Goal: Task Accomplishment & Management: Manage account settings

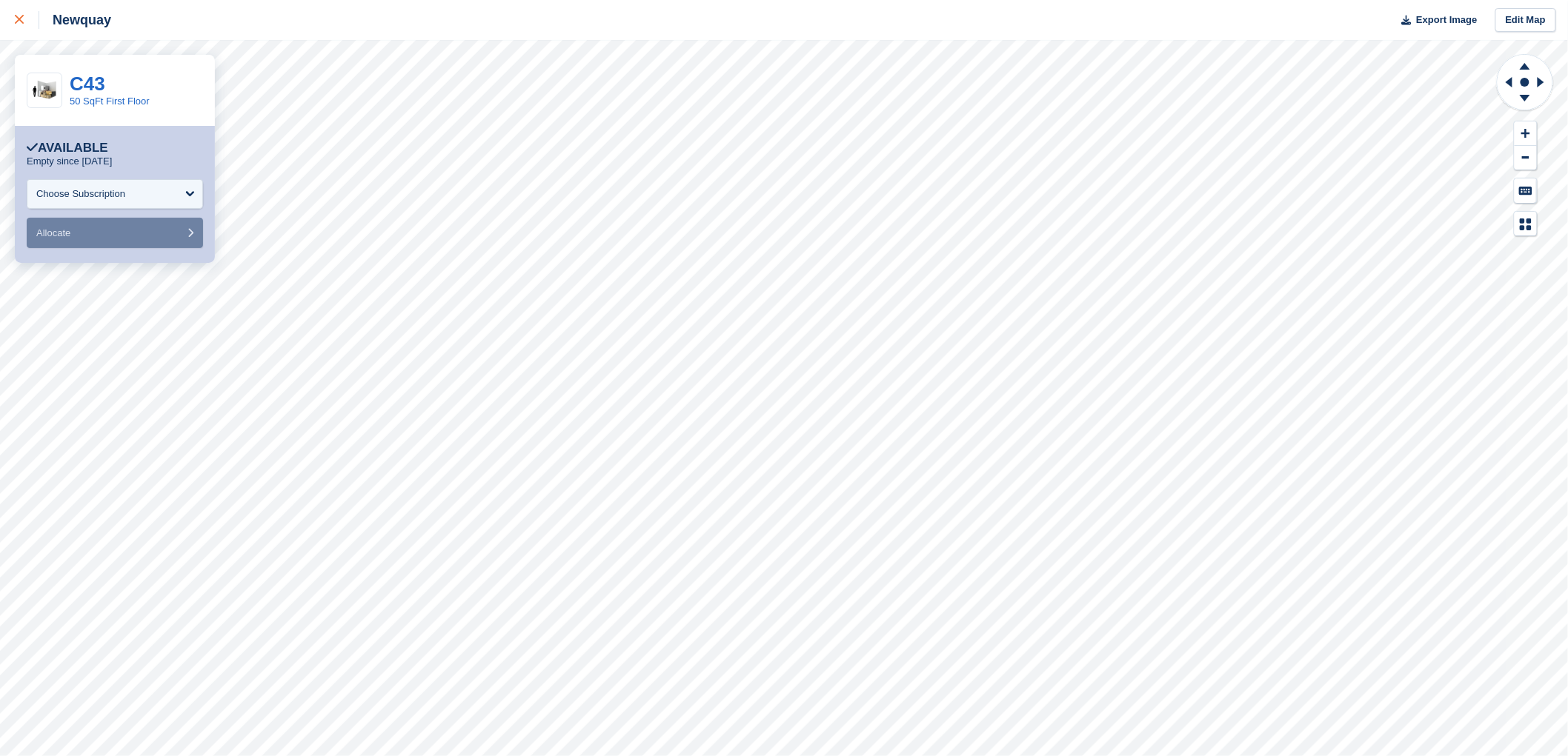
click at [21, 12] on div at bounding box center [27, 19] width 25 height 18
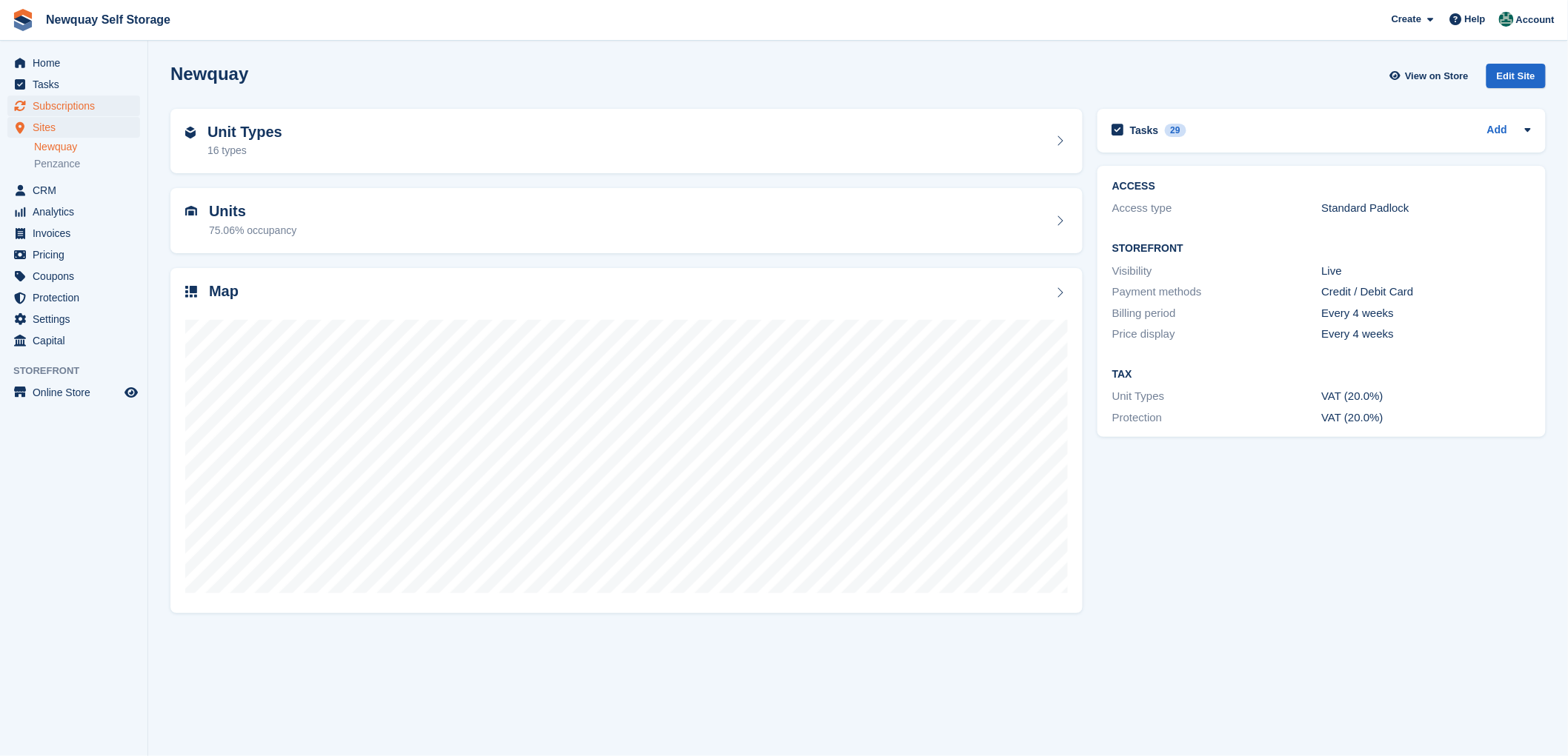
click at [76, 106] on span "Subscriptions" at bounding box center [77, 105] width 89 height 21
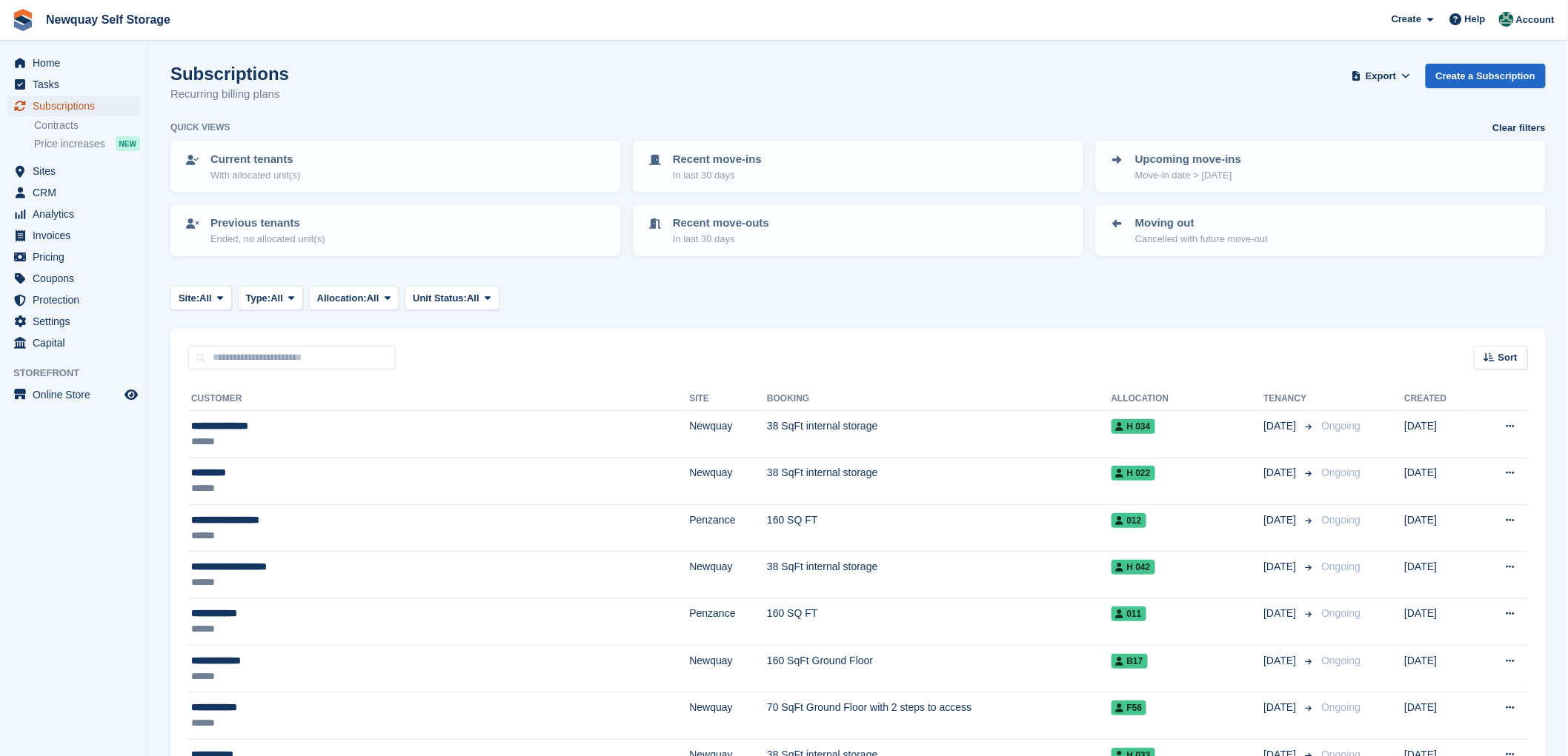
click at [70, 101] on span "Subscriptions" at bounding box center [77, 105] width 89 height 21
click at [281, 363] on input "text" at bounding box center [292, 358] width 208 height 25
type input "*******"
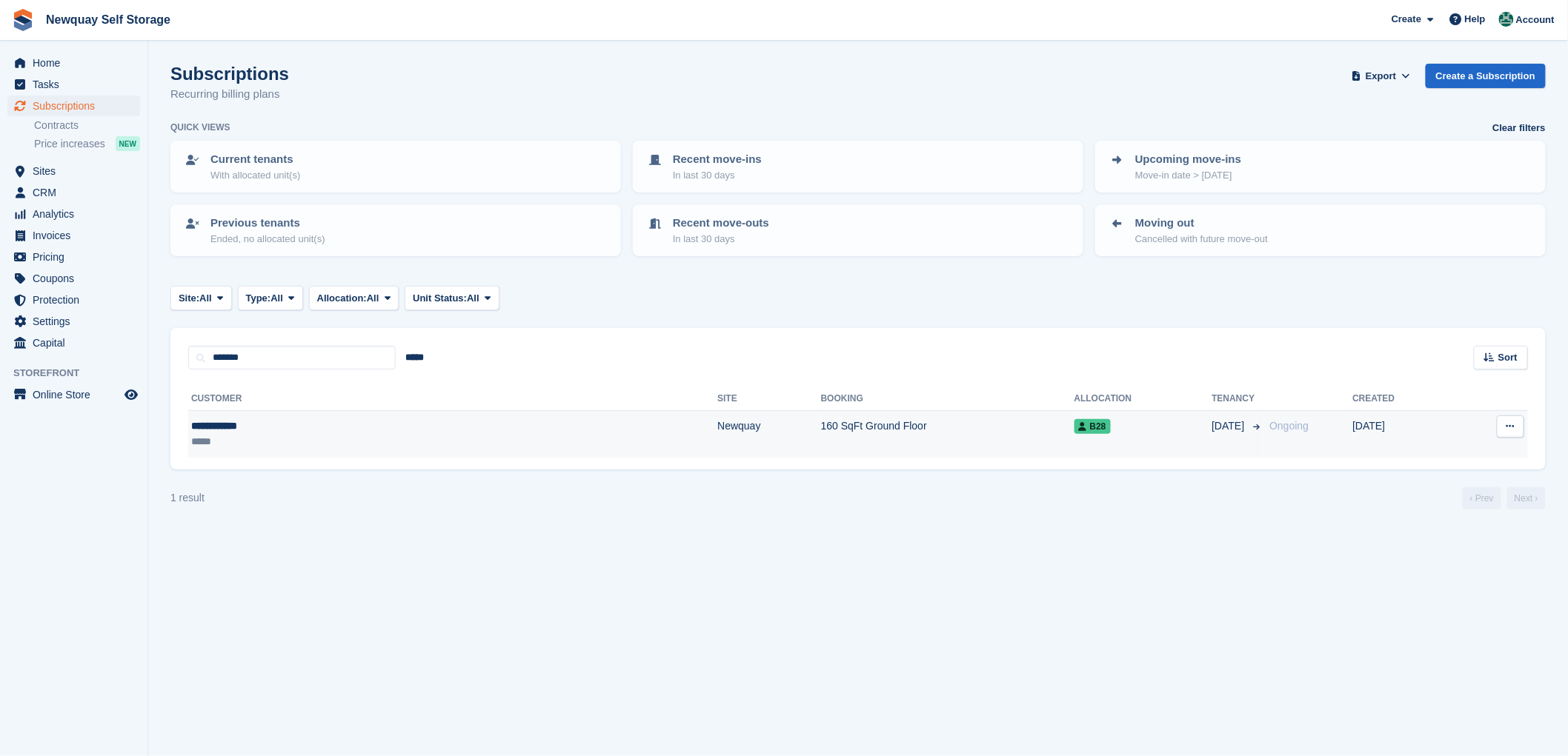
click at [239, 427] on div "**********" at bounding box center [301, 426] width 219 height 15
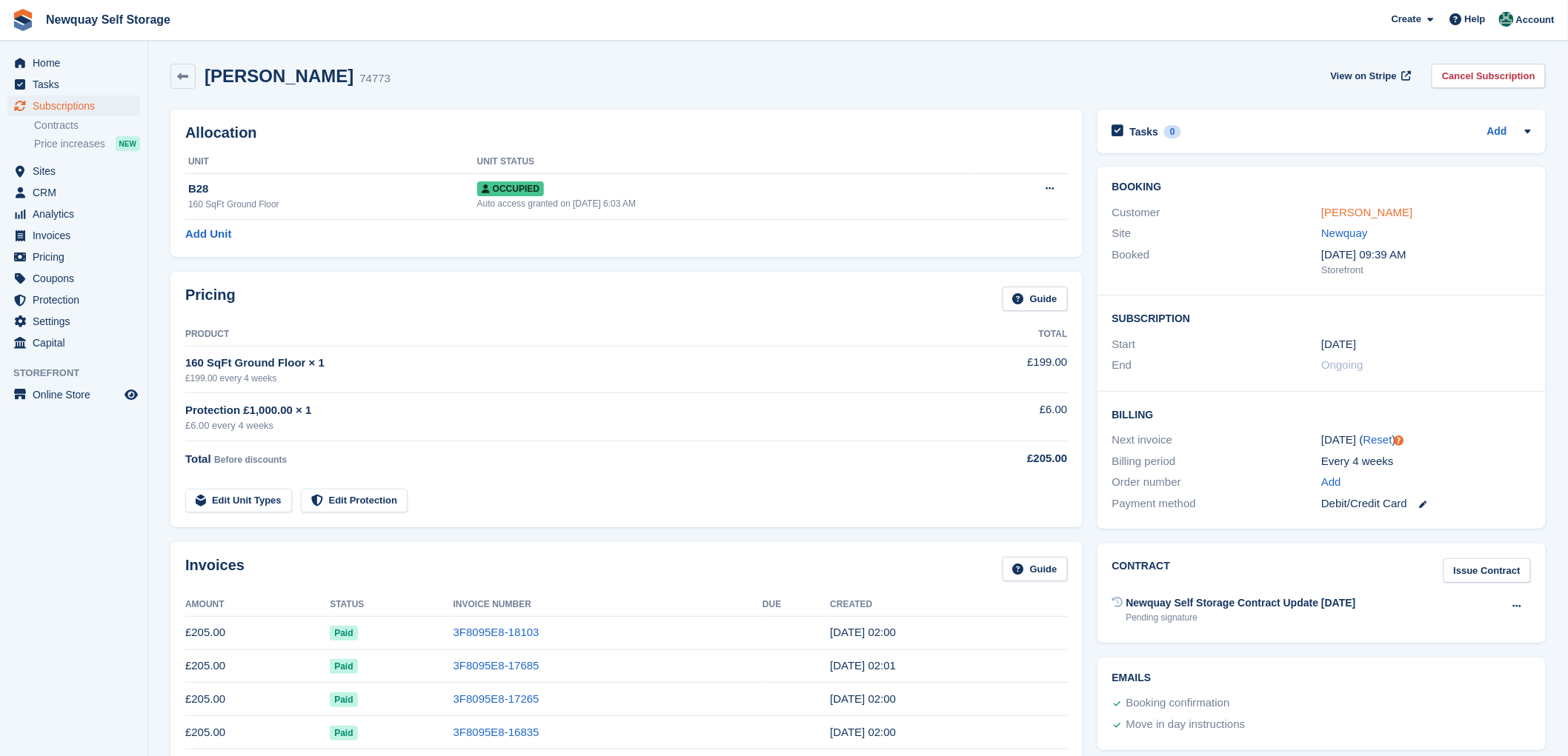
click at [1353, 208] on link "Jane Fielden" at bounding box center [1367, 212] width 91 height 12
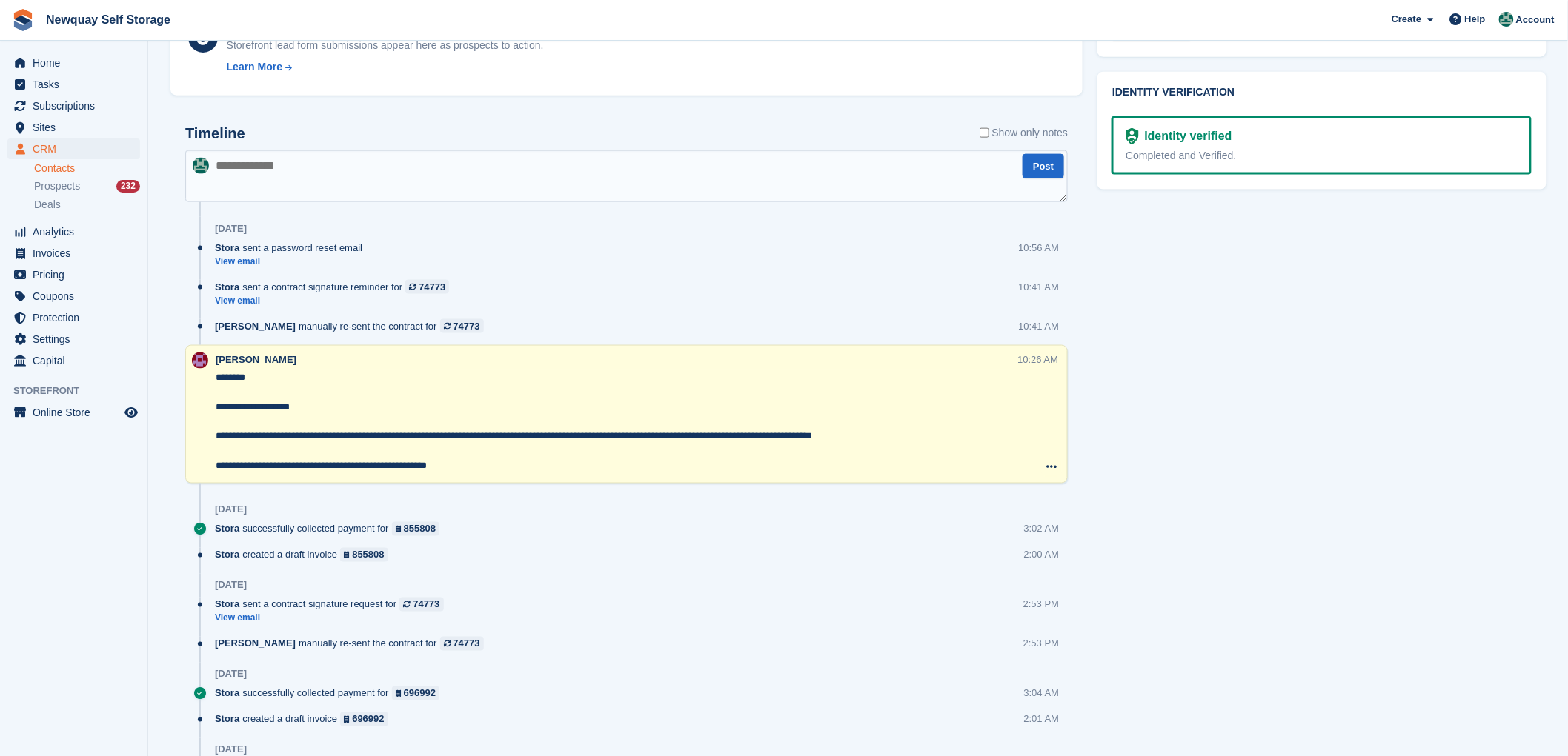
scroll to position [411, 0]
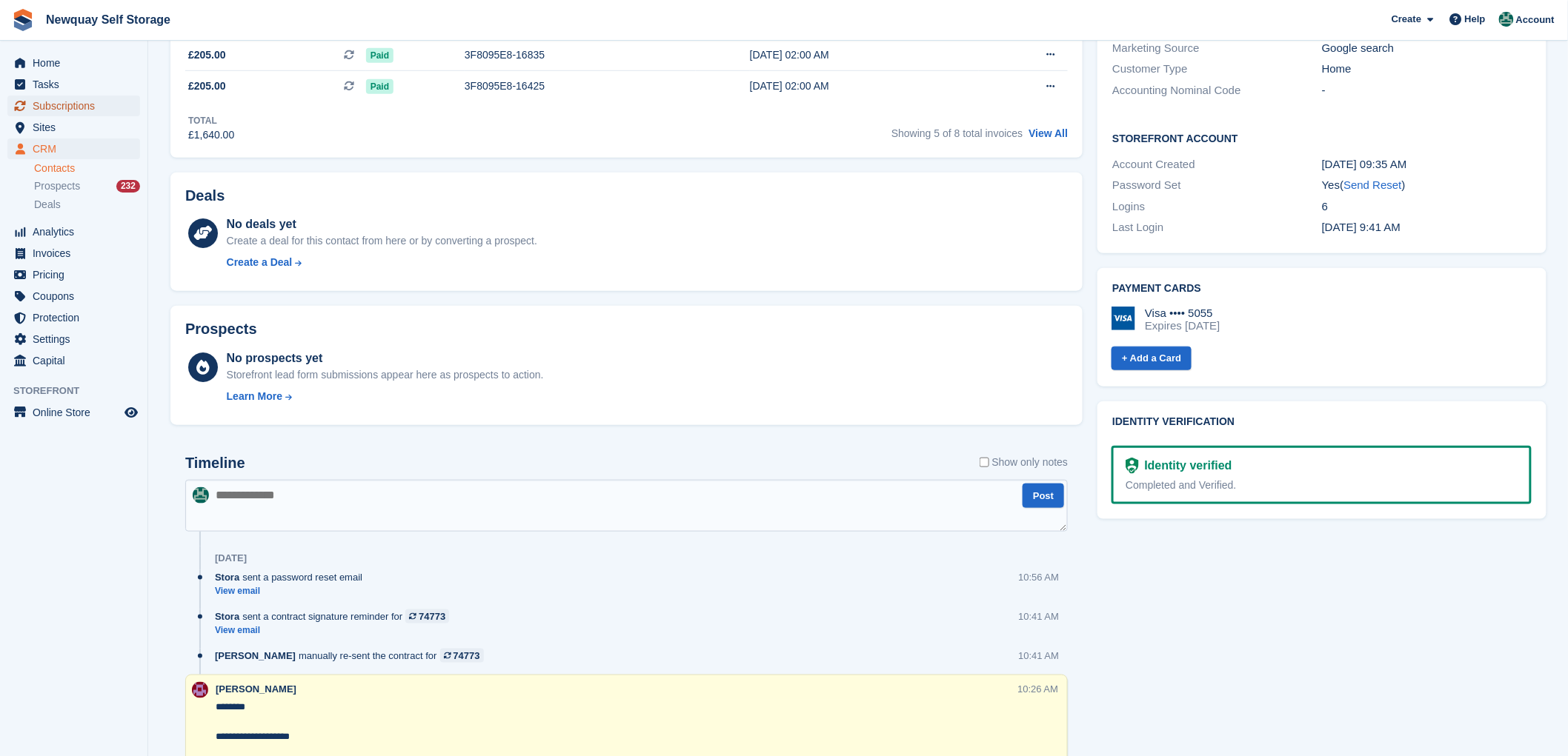
click at [89, 100] on span "Subscriptions" at bounding box center [77, 105] width 89 height 21
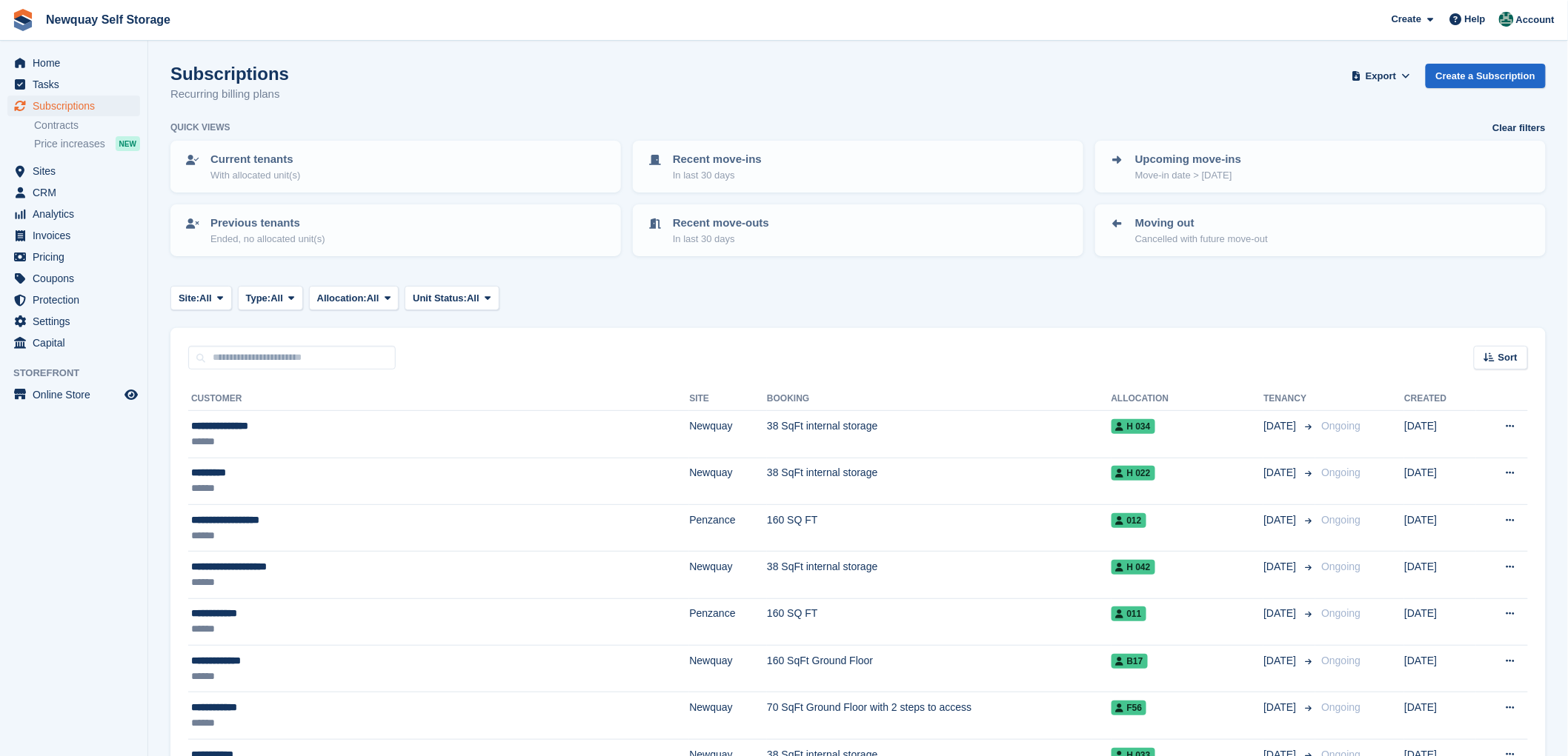
click at [246, 341] on div "Sort Sort by Customer name Date created Move in date Move out date Created (old…" at bounding box center [858, 349] width 1375 height 42
click at [243, 364] on input "text" at bounding box center [292, 358] width 208 height 25
type input "****"
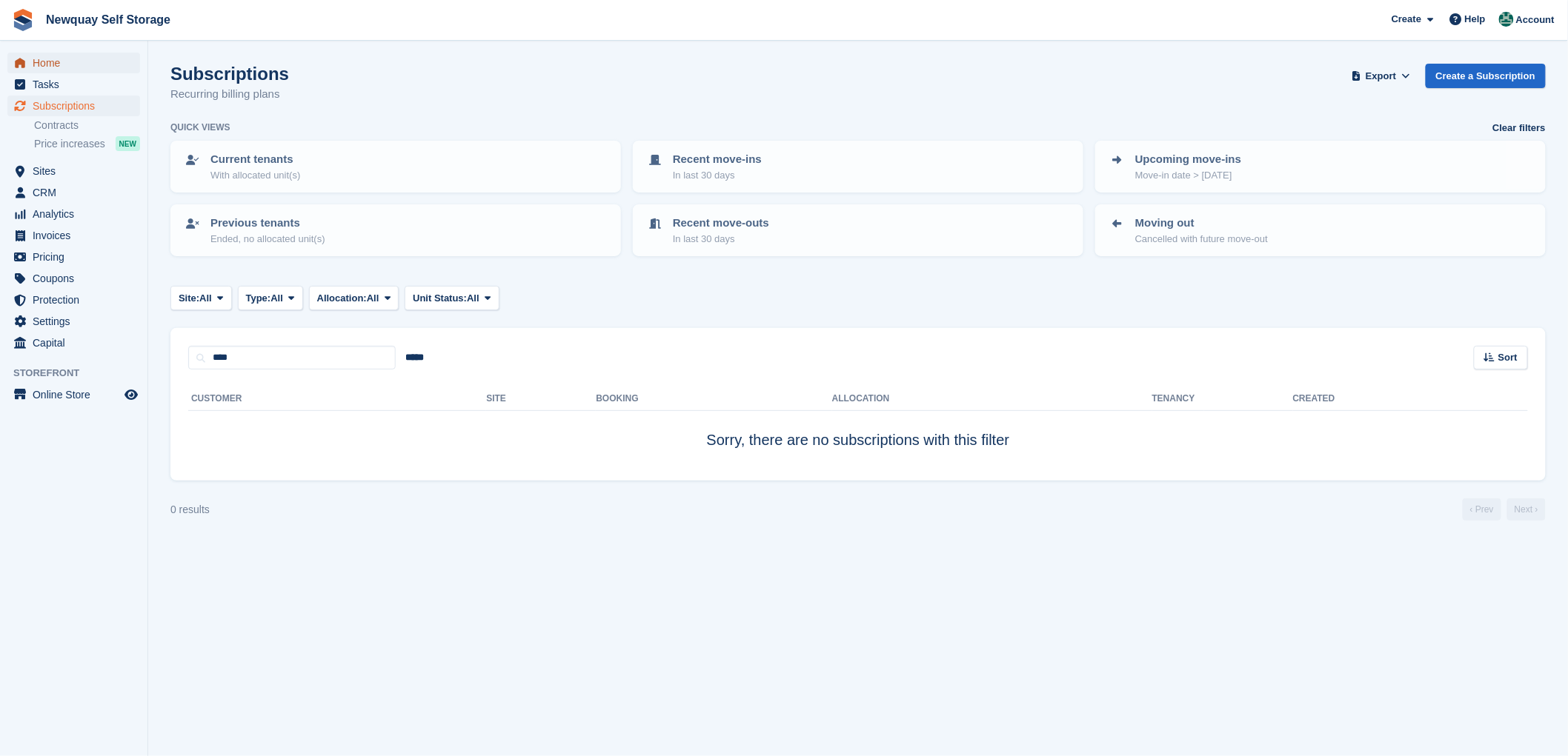
click at [56, 62] on span "Home" at bounding box center [77, 63] width 89 height 21
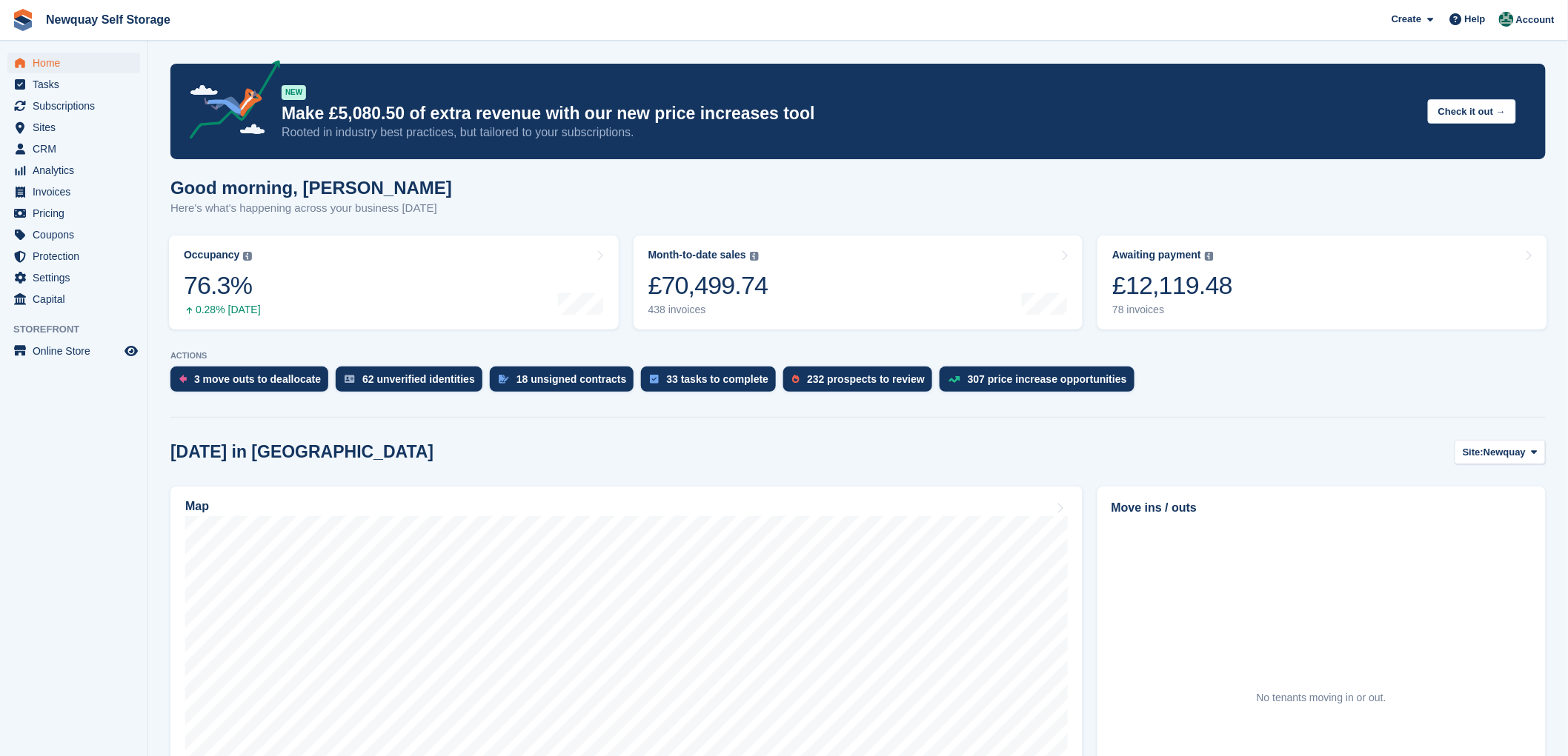
scroll to position [164, 0]
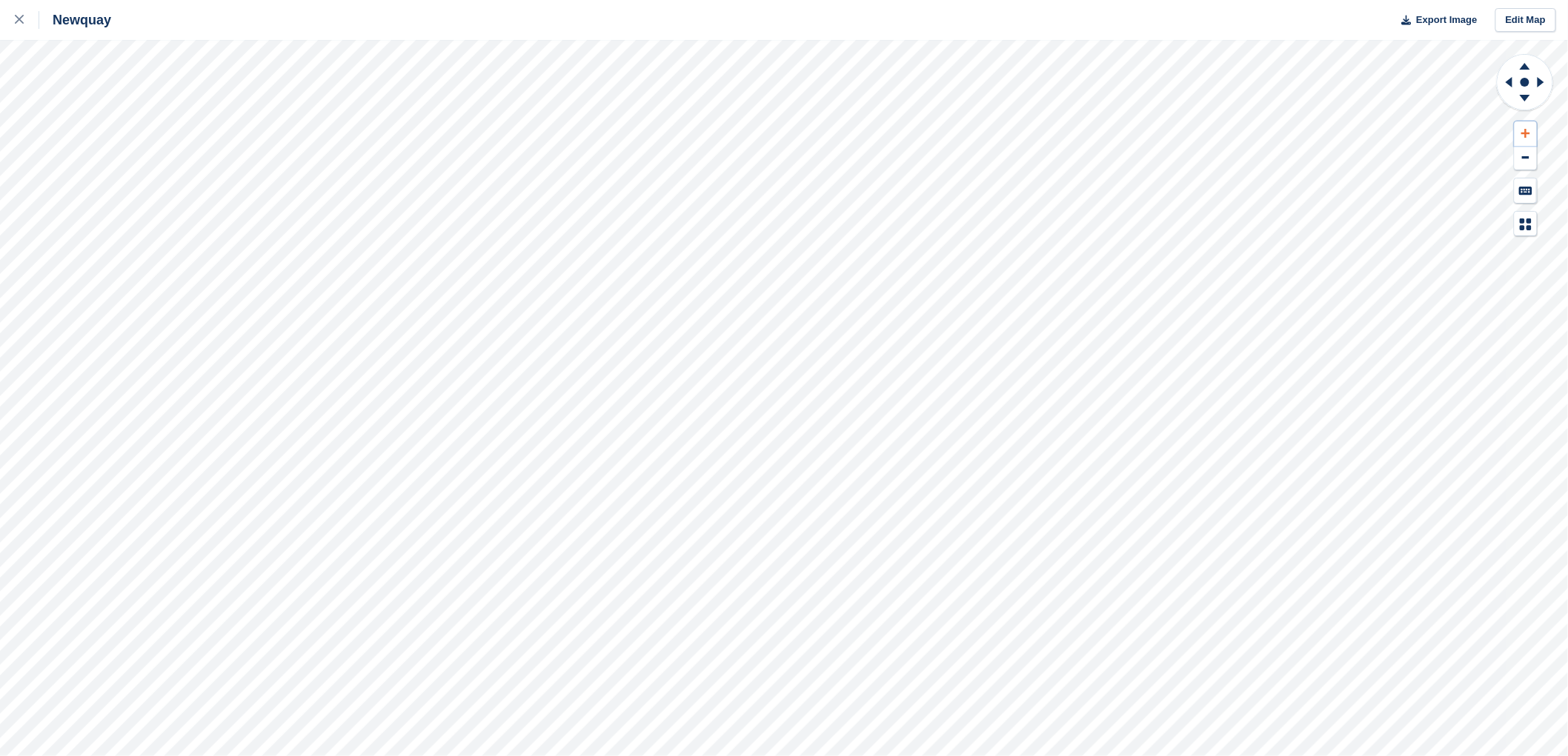
click at [1527, 132] on icon at bounding box center [1525, 132] width 9 height 9
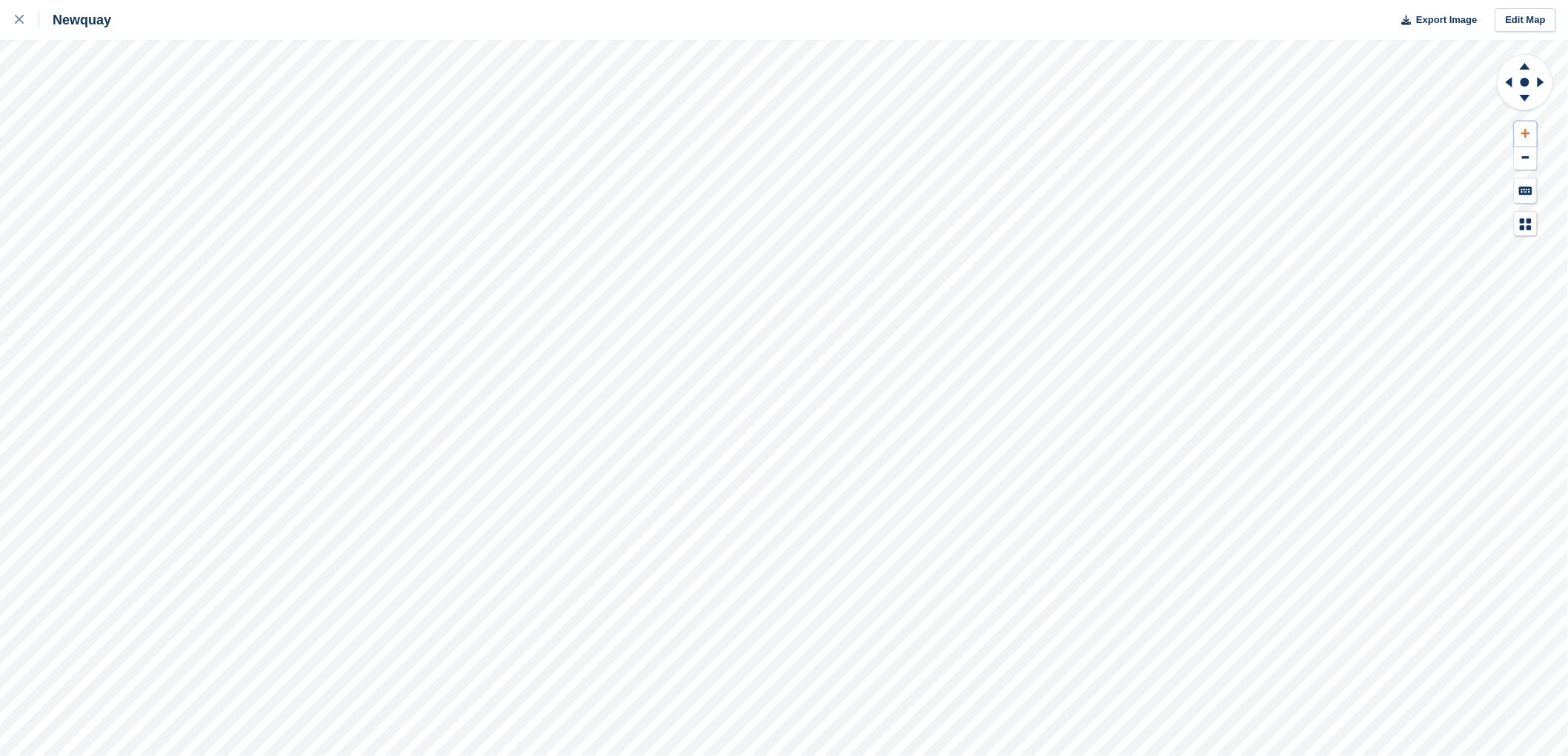
click at [1519, 130] on button at bounding box center [1525, 134] width 22 height 25
click at [1520, 129] on button at bounding box center [1525, 134] width 22 height 25
click at [1520, 129] on button at bounding box center [1525, 134] width 22 height 25
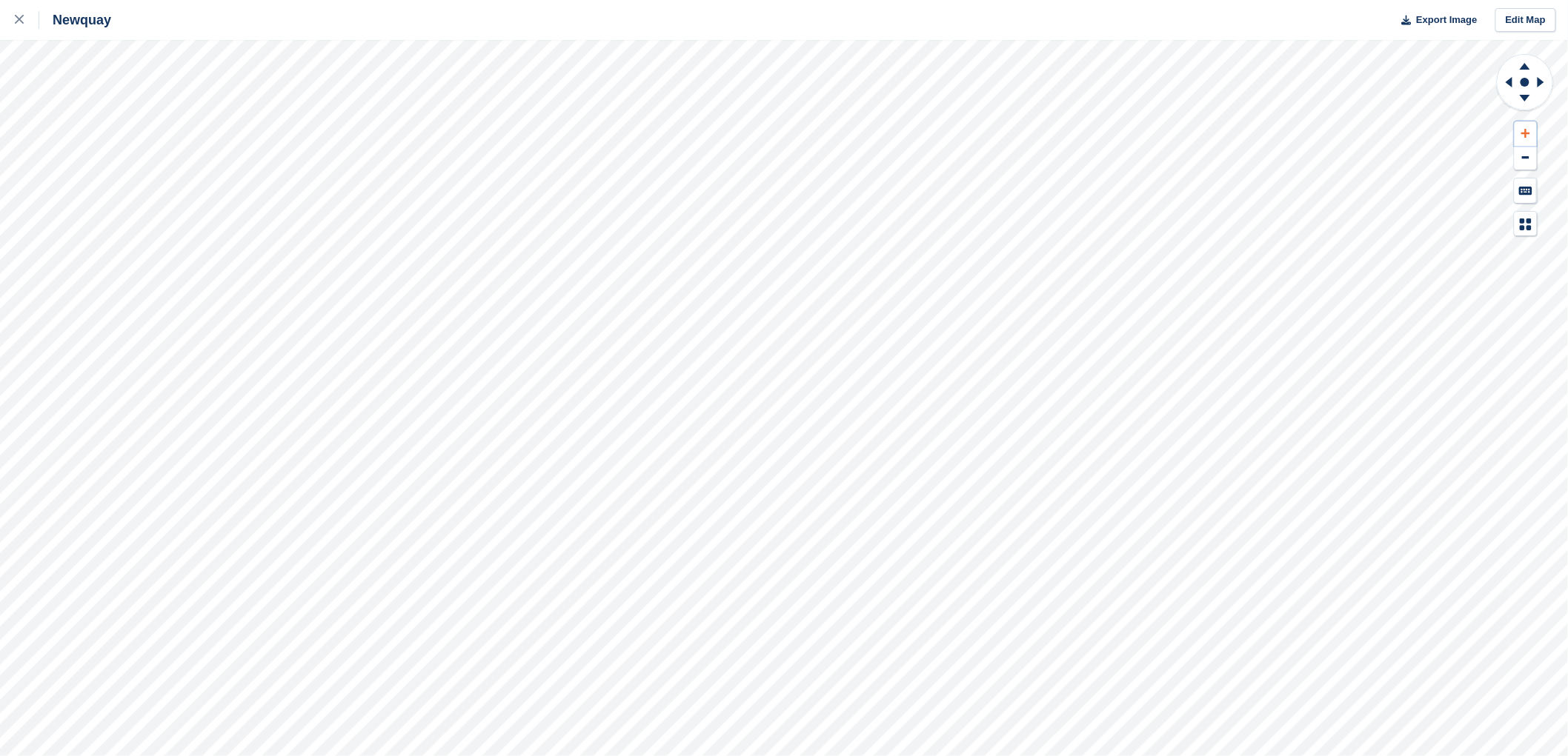
click at [1520, 129] on button at bounding box center [1525, 134] width 22 height 25
click at [1528, 135] on icon at bounding box center [1525, 132] width 9 height 10
click at [1527, 135] on icon at bounding box center [1525, 132] width 9 height 10
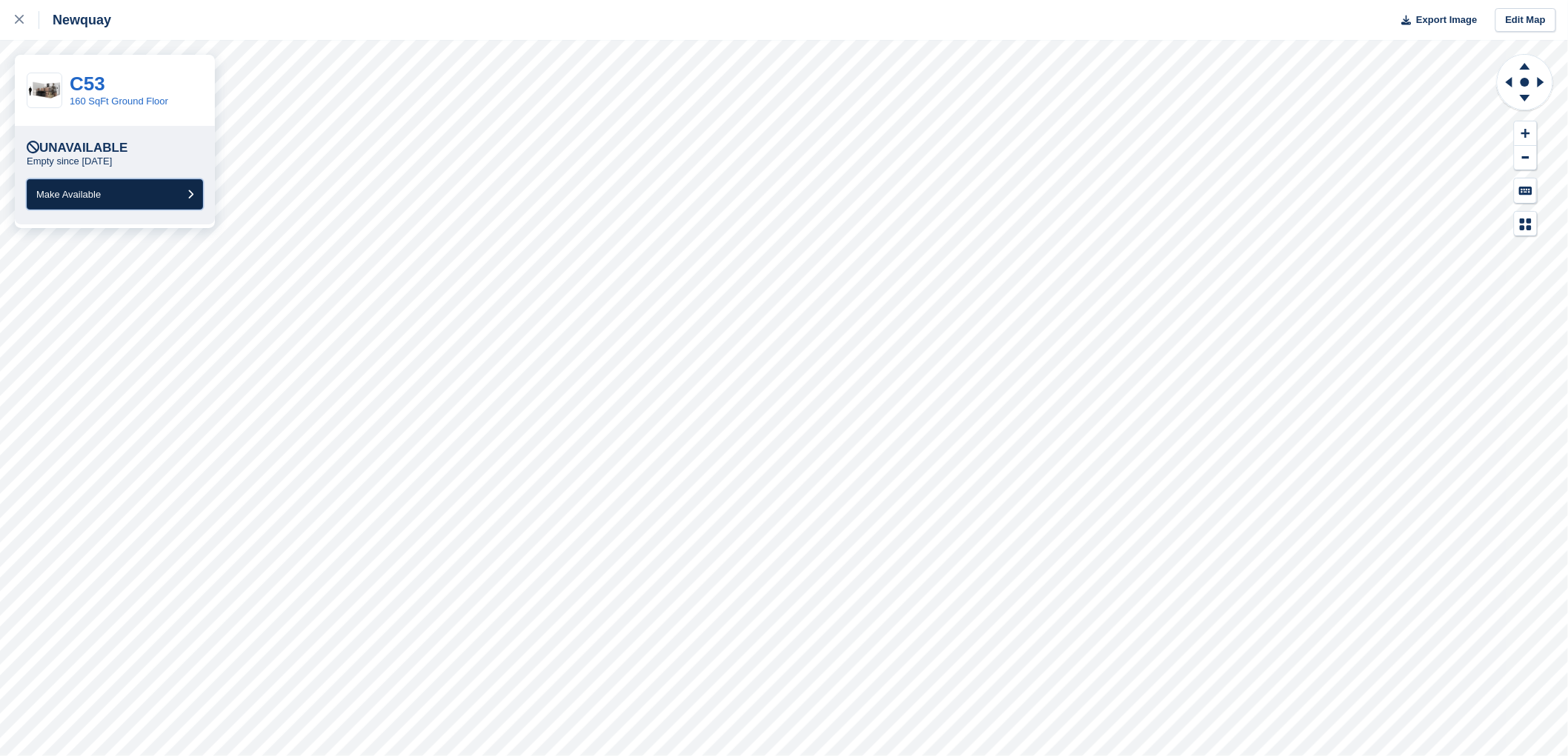
click at [163, 193] on button "Make Available" at bounding box center [115, 194] width 177 height 30
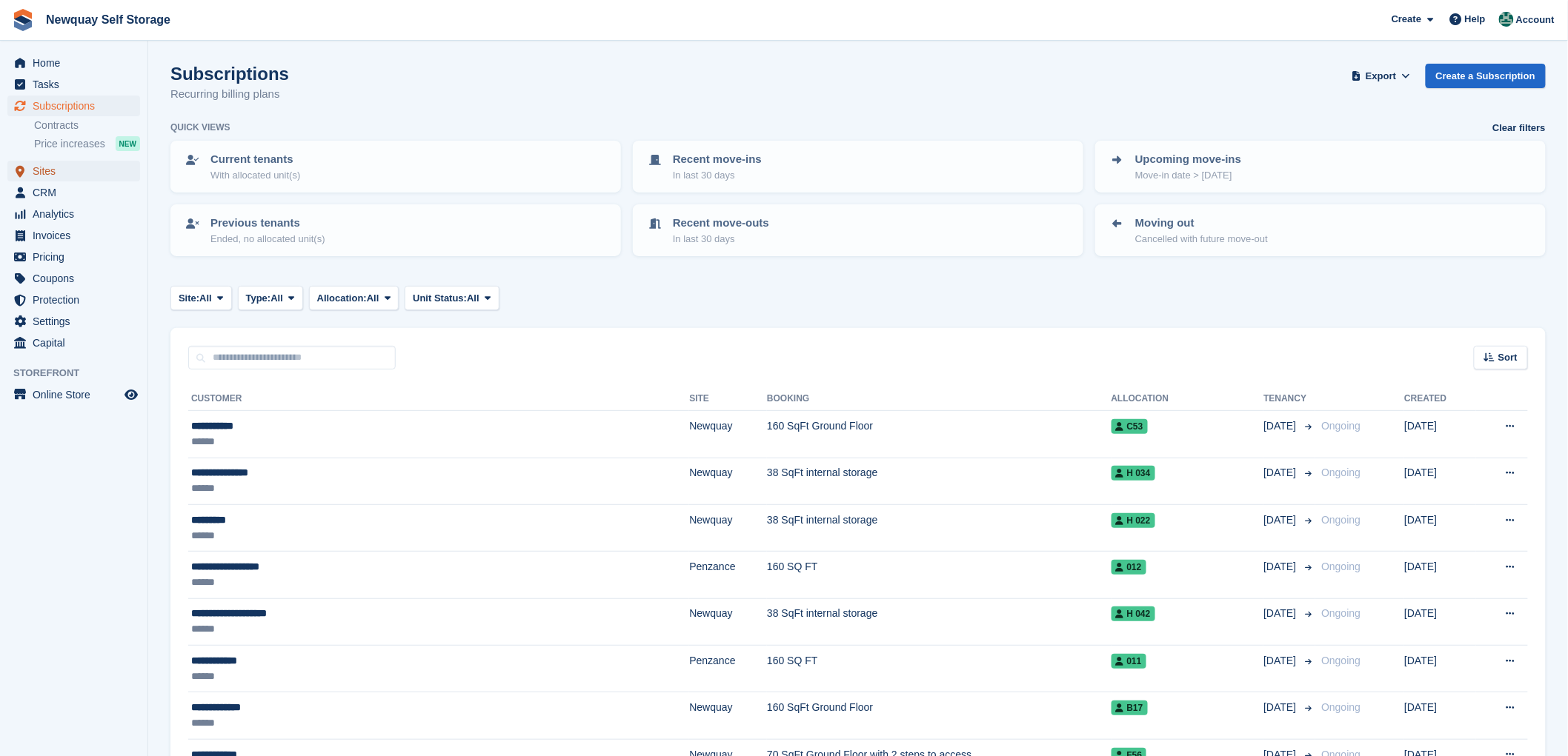
click at [47, 166] on span "Sites" at bounding box center [77, 170] width 89 height 21
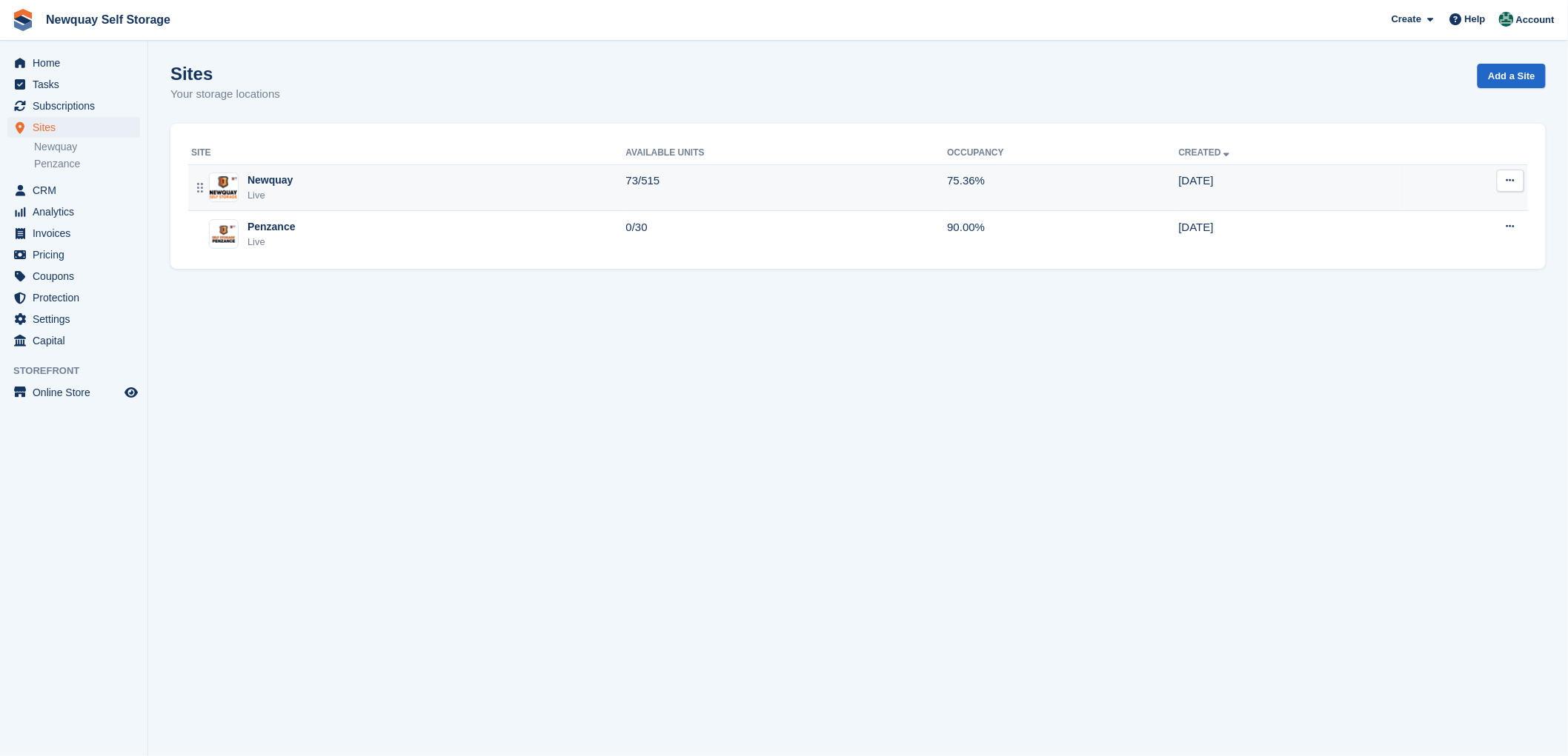
click at [254, 184] on div "Newquay" at bounding box center [270, 180] width 45 height 15
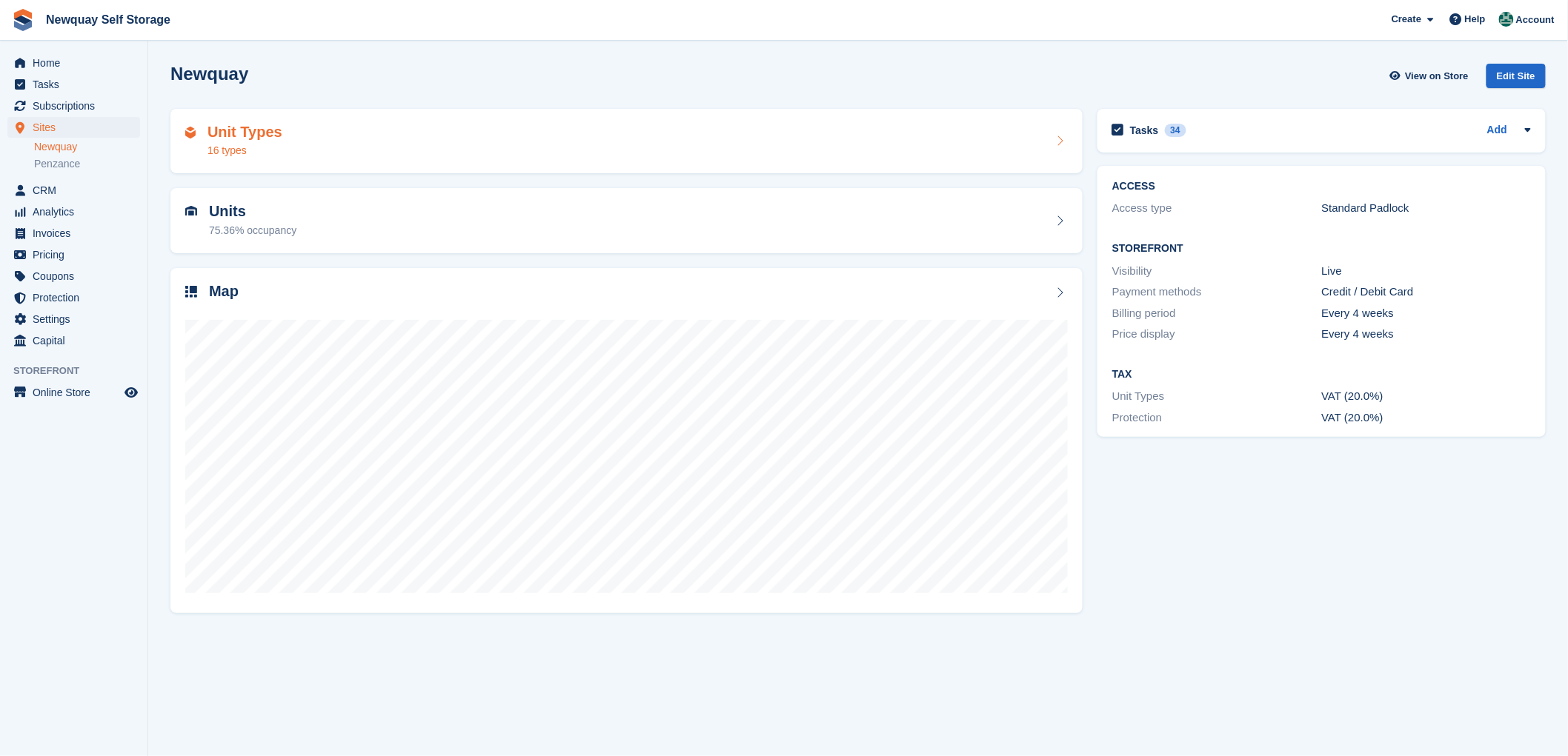
click at [232, 130] on h2 "Unit Types" at bounding box center [245, 132] width 75 height 17
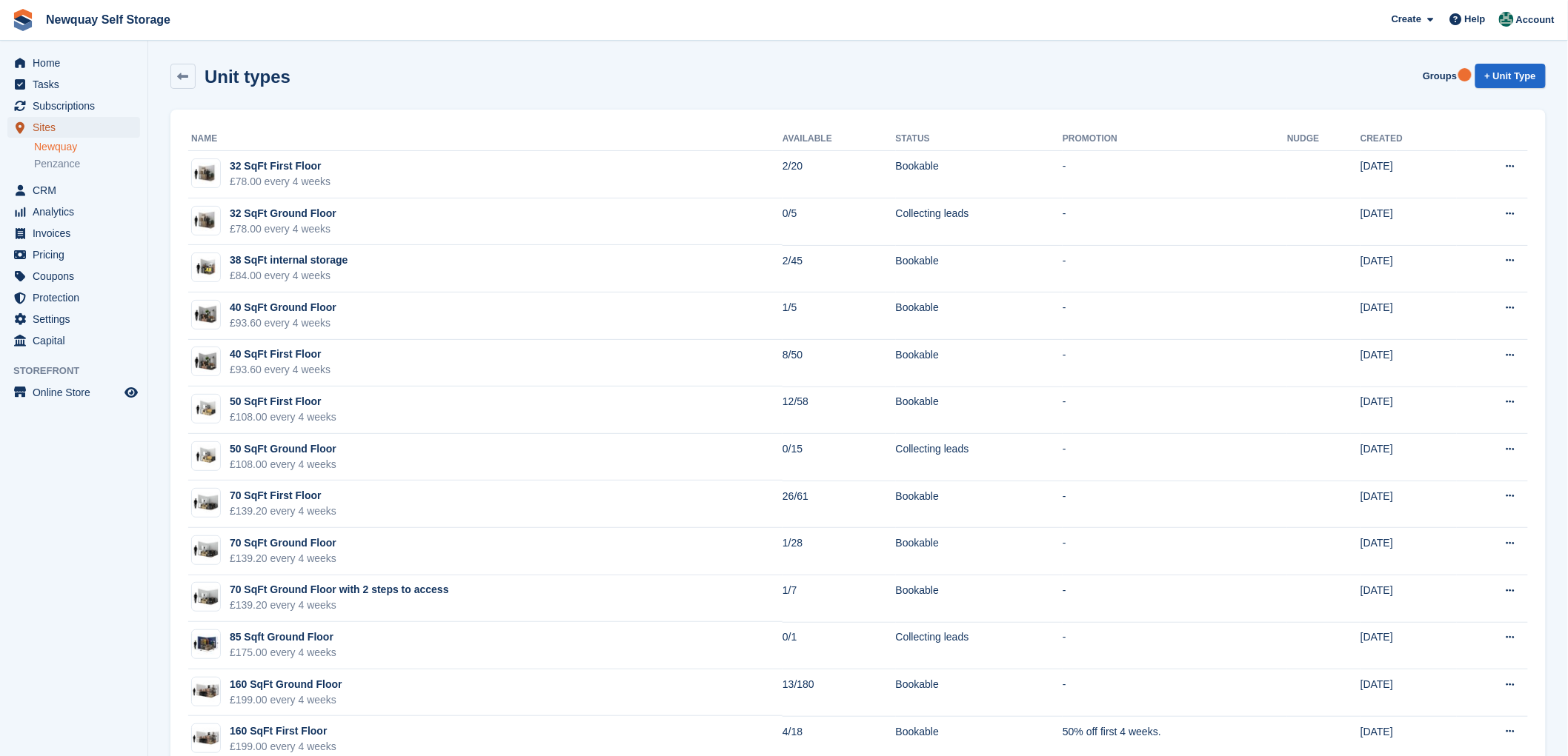
click at [53, 124] on span "Sites" at bounding box center [77, 127] width 89 height 21
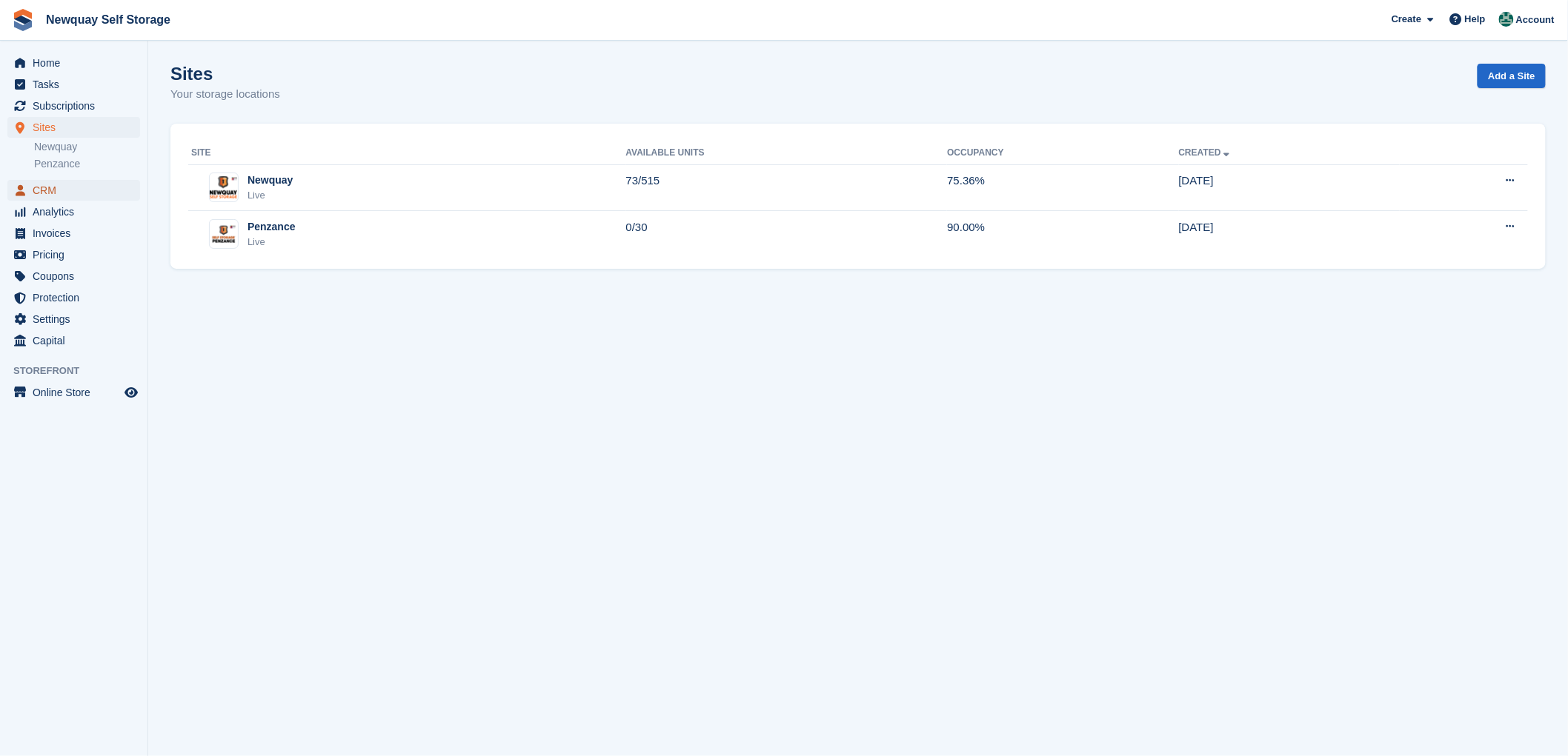
click at [55, 194] on span "CRM" at bounding box center [77, 190] width 89 height 21
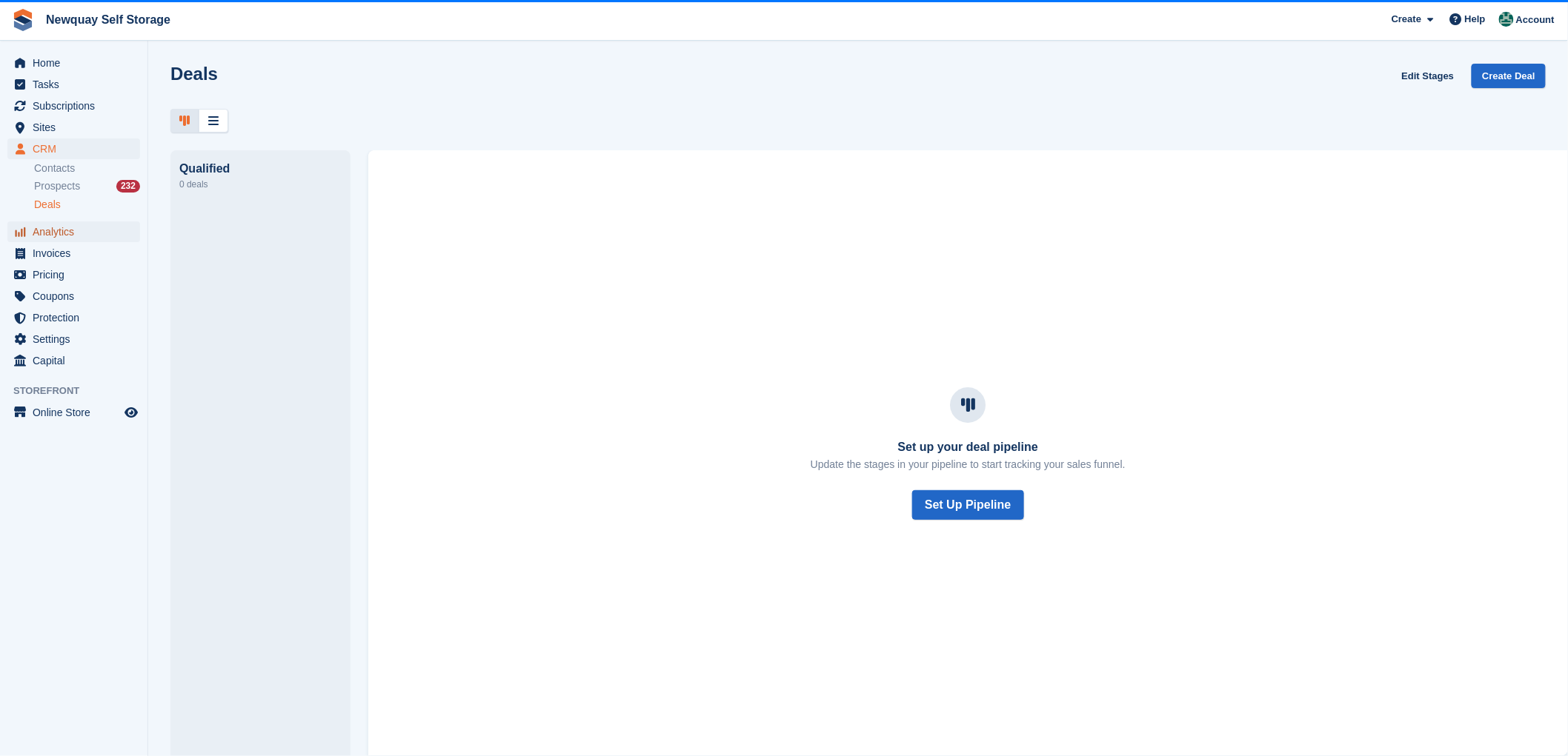
click at [56, 226] on span "Analytics" at bounding box center [77, 232] width 89 height 21
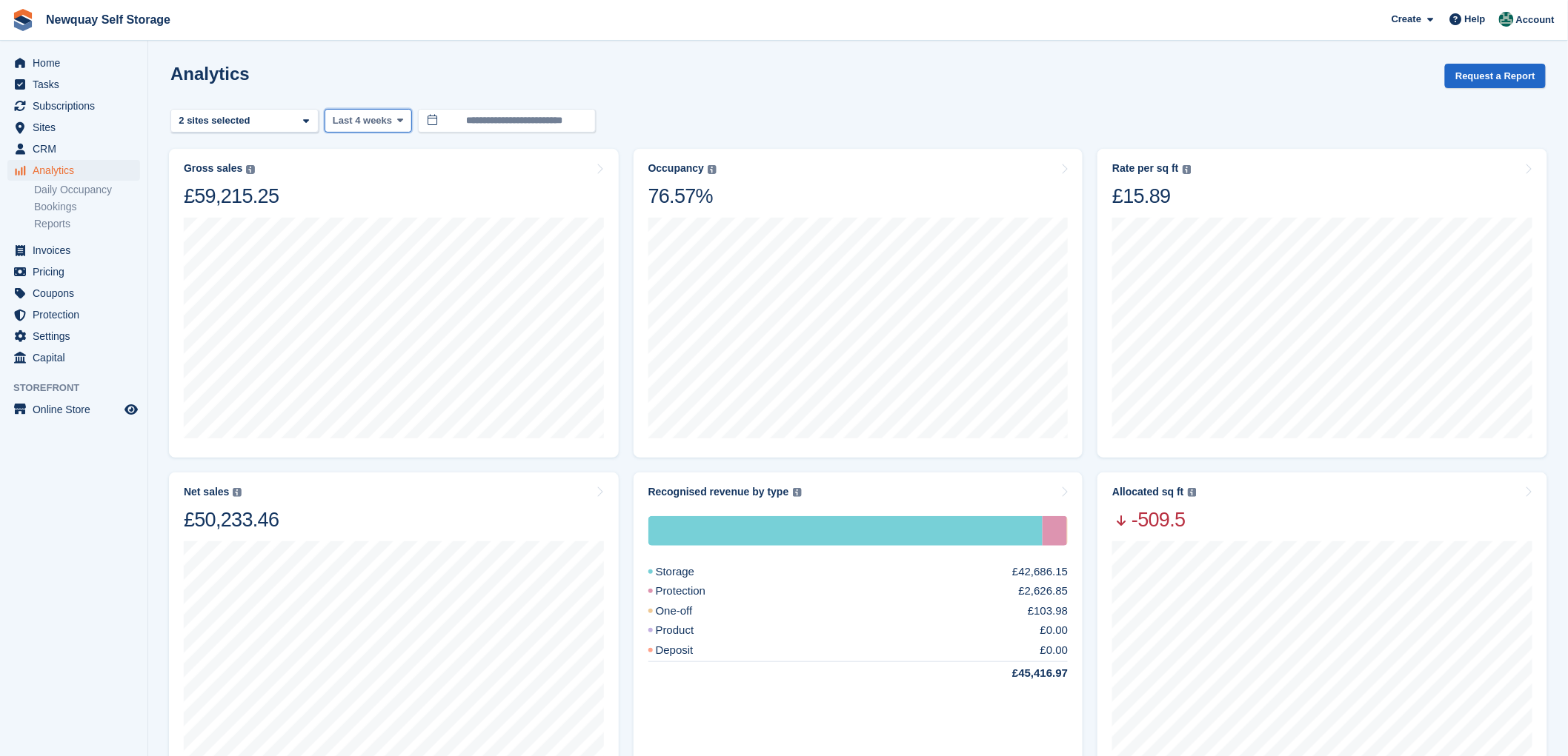
click at [397, 116] on icon at bounding box center [400, 120] width 6 height 9
click at [384, 312] on link "Last 12 months" at bounding box center [395, 316] width 129 height 26
